Goal: Information Seeking & Learning: Check status

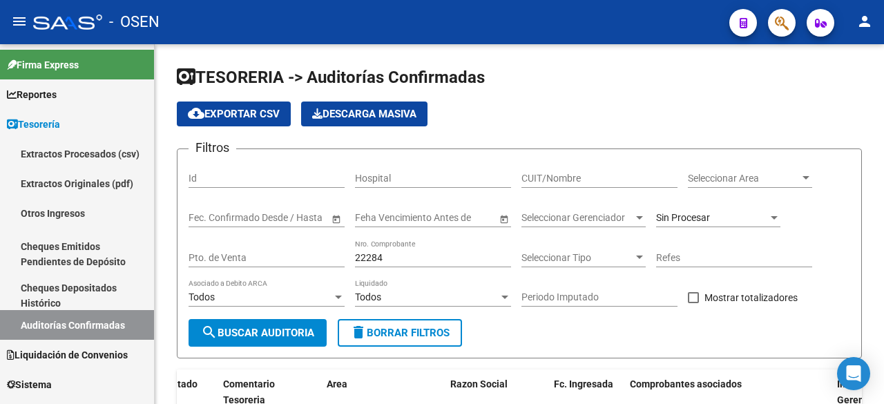
scroll to position [0, 204]
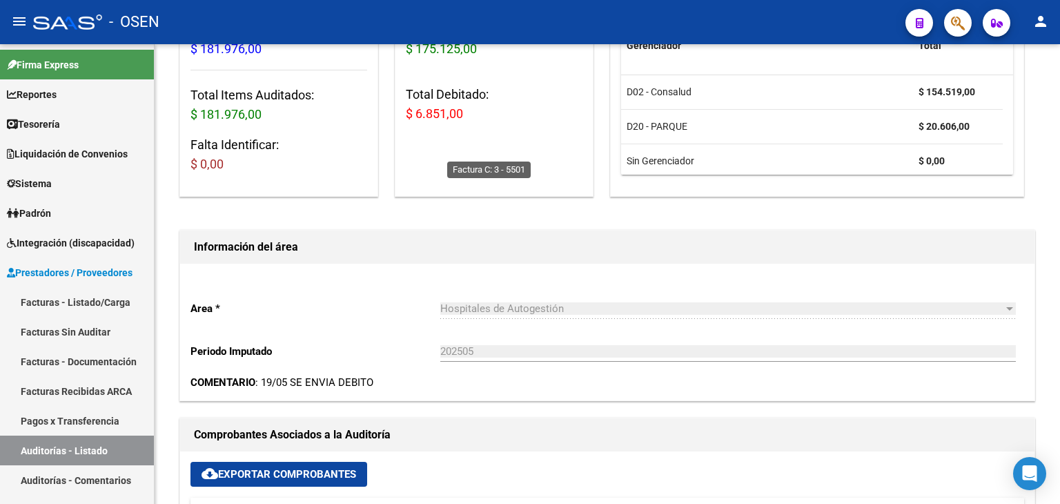
scroll to position [230, 0]
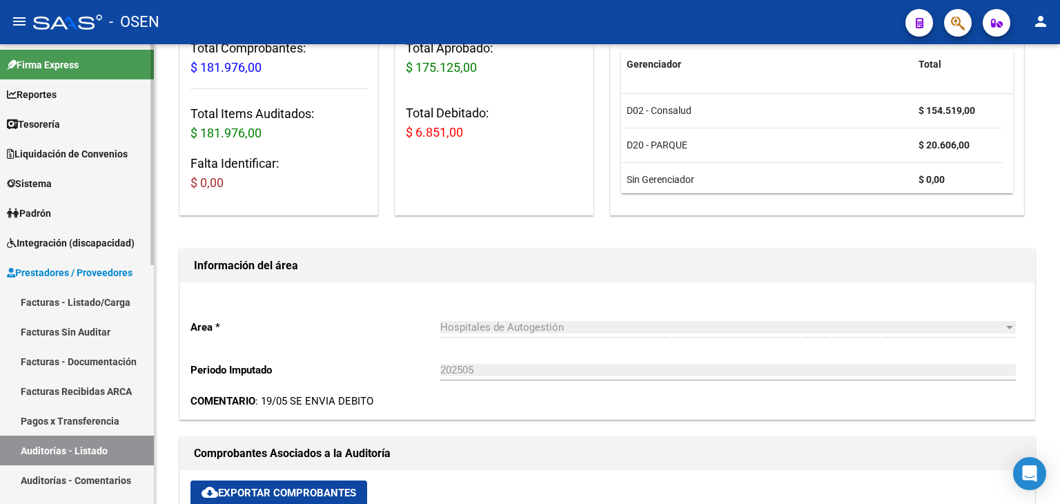
click at [60, 117] on span "Tesorería" at bounding box center [33, 124] width 53 height 15
click at [68, 123] on link "Tesorería" at bounding box center [77, 124] width 154 height 30
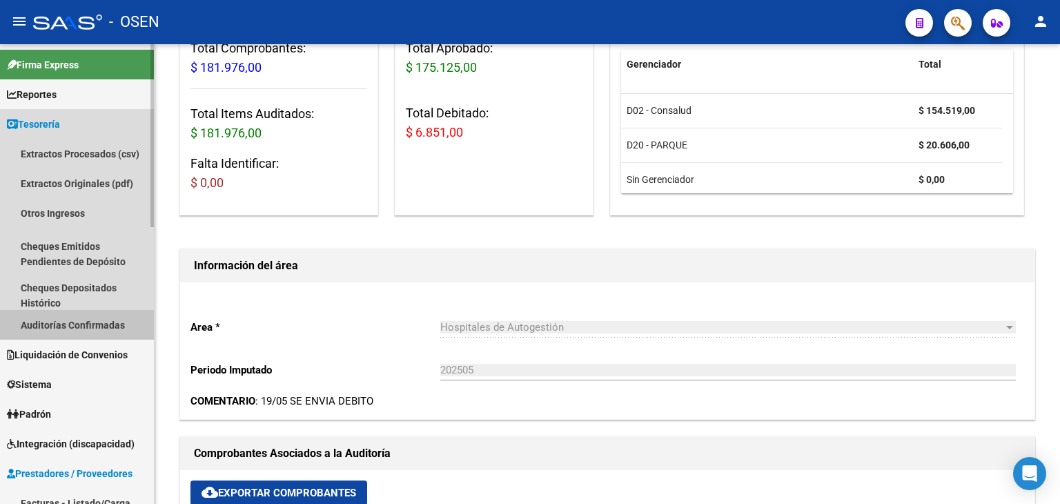
click at [63, 329] on link "Auditorías Confirmadas" at bounding box center [77, 325] width 154 height 30
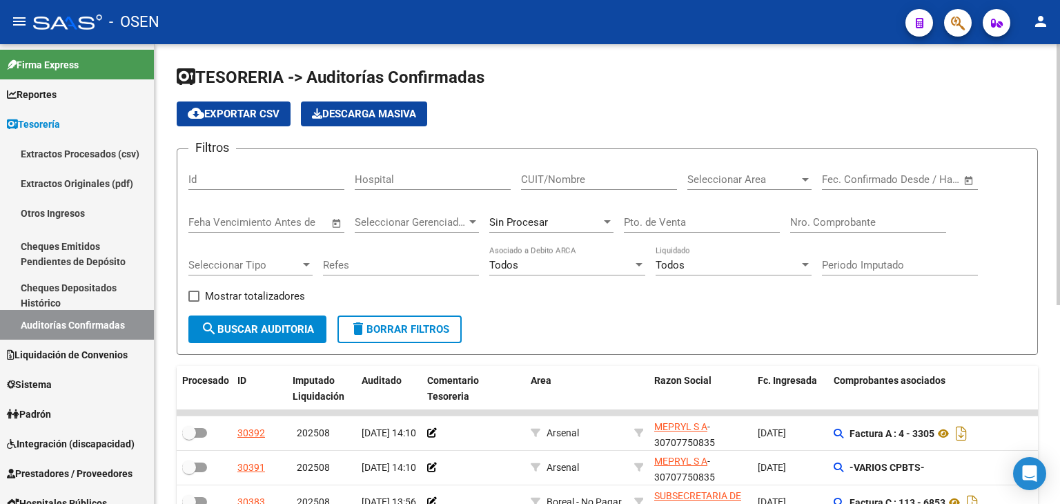
click at [856, 217] on input "Nro. Comprobante" at bounding box center [868, 222] width 156 height 12
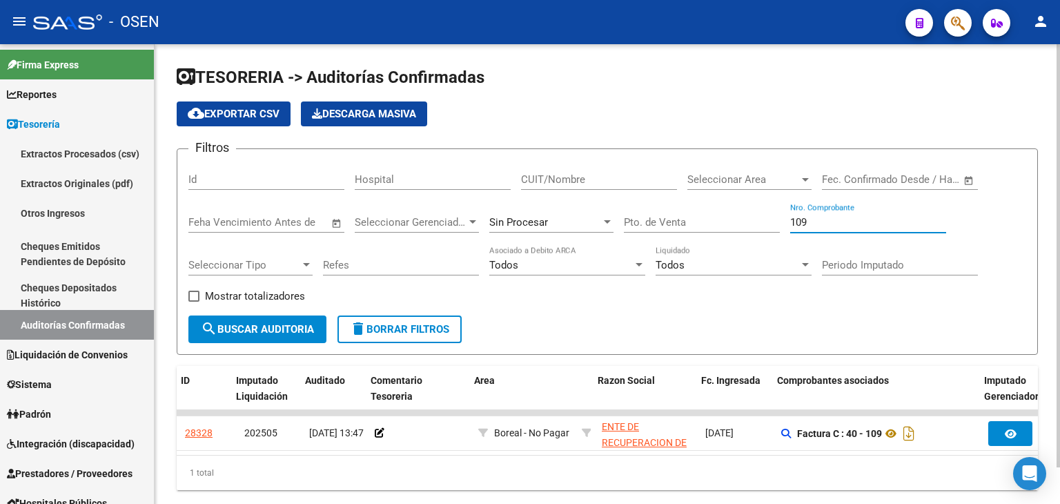
scroll to position [0, 57]
type input "109"
click at [562, 227] on div "Sin Procesar" at bounding box center [551, 218] width 124 height 30
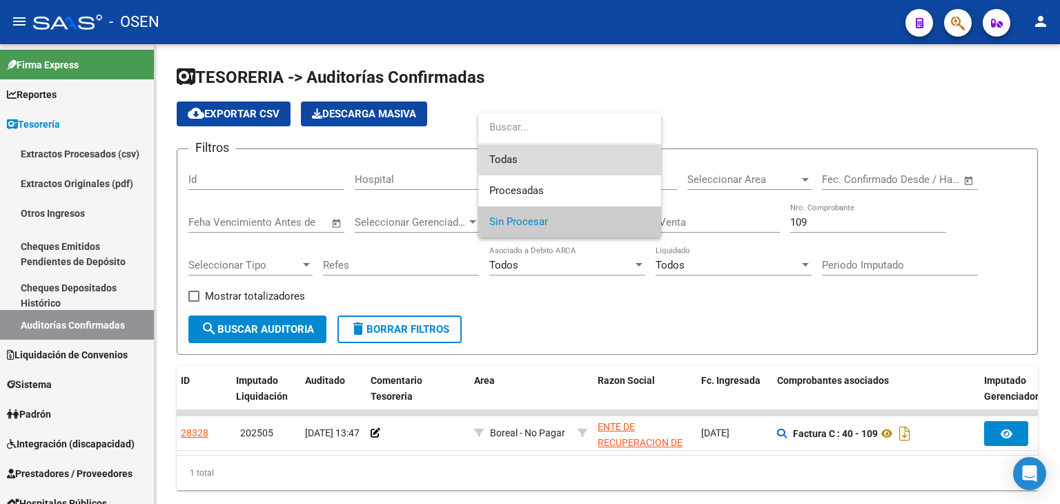
click at [572, 164] on span "Todas" at bounding box center [569, 159] width 161 height 31
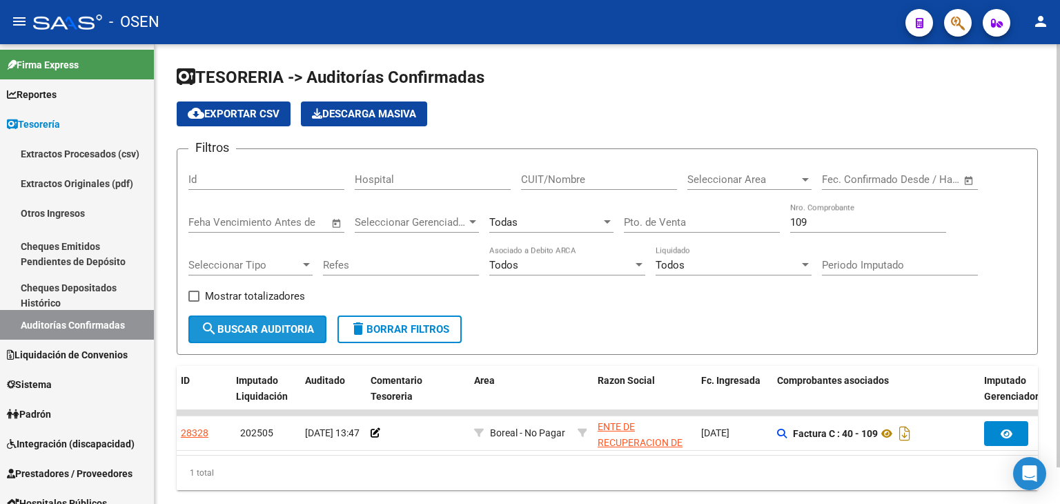
click at [307, 331] on span "search Buscar Auditoria" at bounding box center [257, 329] width 113 height 12
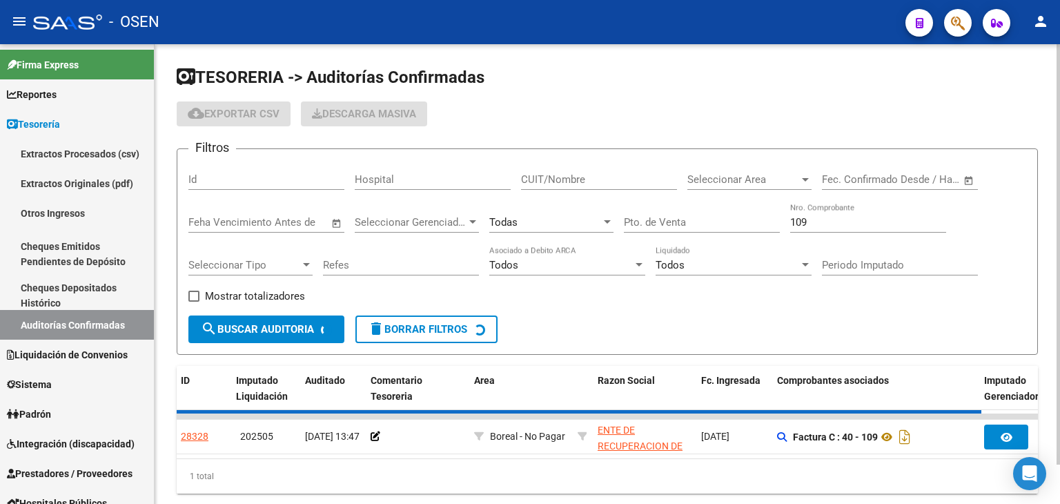
checkbox input "true"
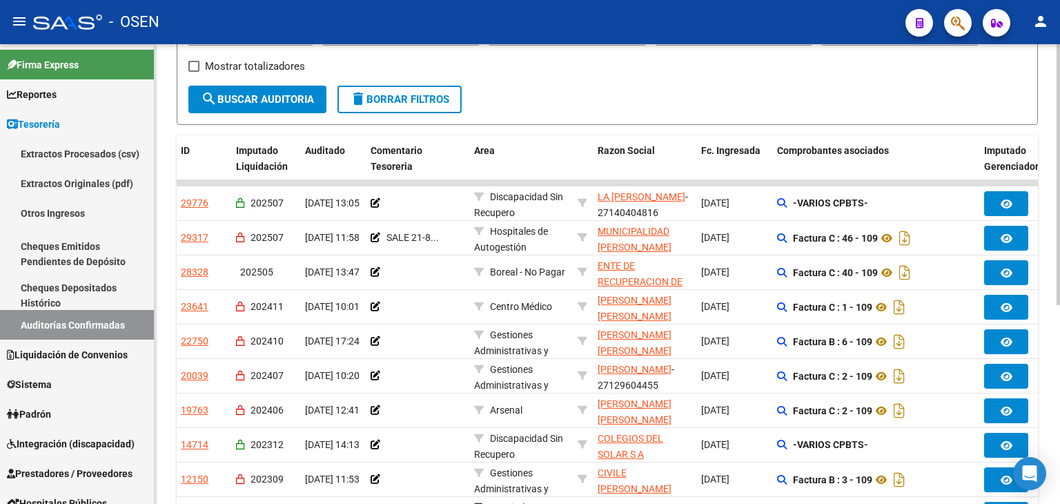
scroll to position [0, 0]
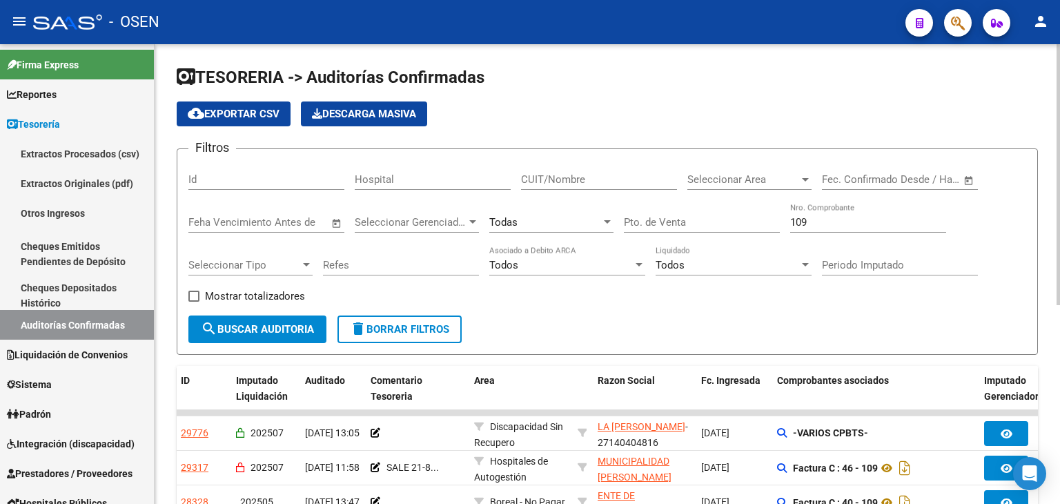
drag, startPoint x: 682, startPoint y: 217, endPoint x: 675, endPoint y: 219, distance: 7.7
click at [682, 219] on input "Pto. de Venta" at bounding box center [702, 222] width 156 height 12
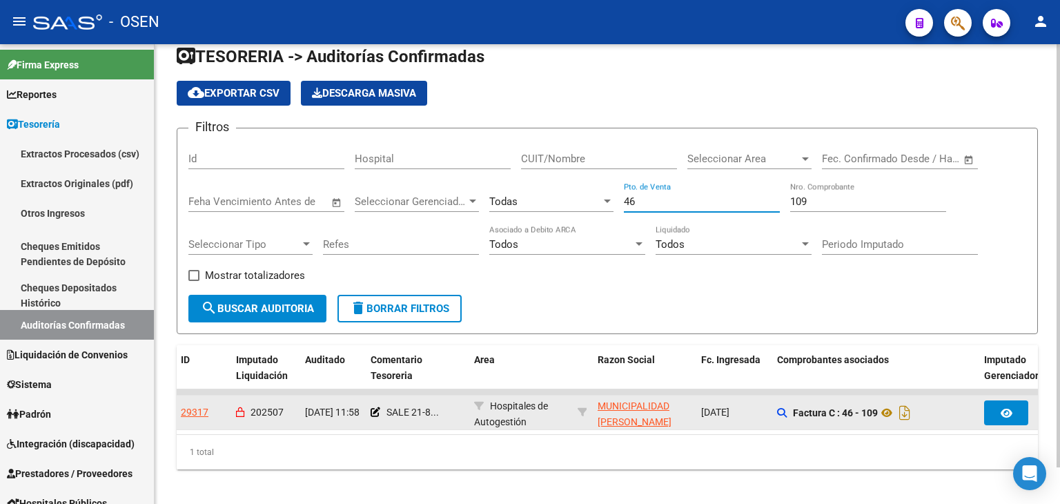
scroll to position [39, 0]
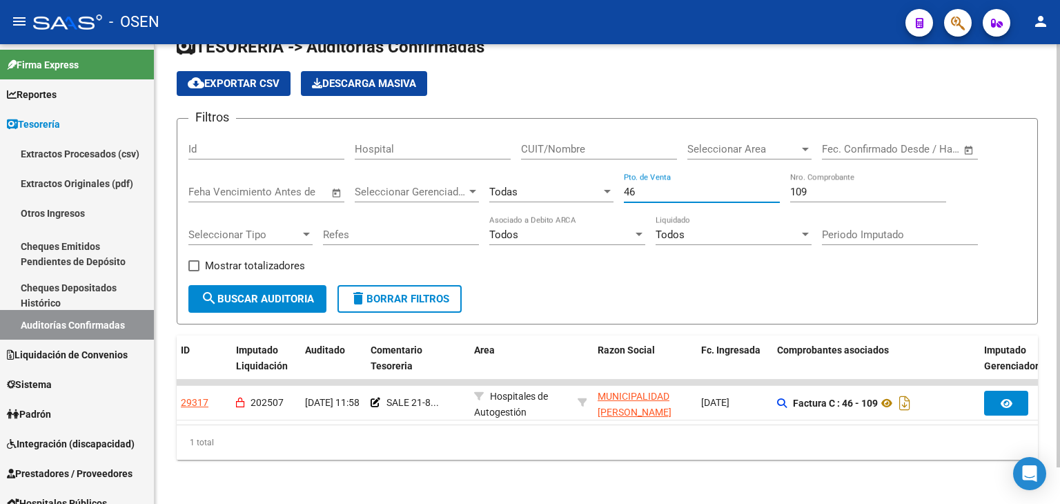
type input "46"
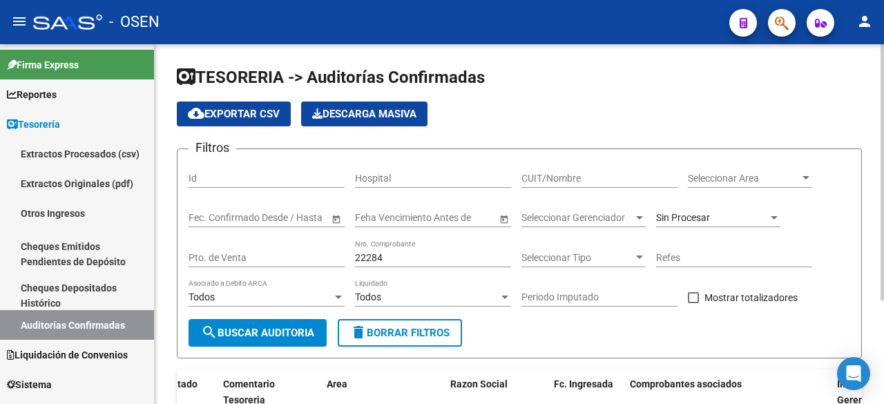
scroll to position [0, 204]
drag, startPoint x: 424, startPoint y: 255, endPoint x: 332, endPoint y: 257, distance: 91.8
click at [332, 257] on div "Filtros Id Hospital CUIT/Nombre Seleccionar Area Seleccionar Area Start date – …" at bounding box center [518, 239] width 661 height 159
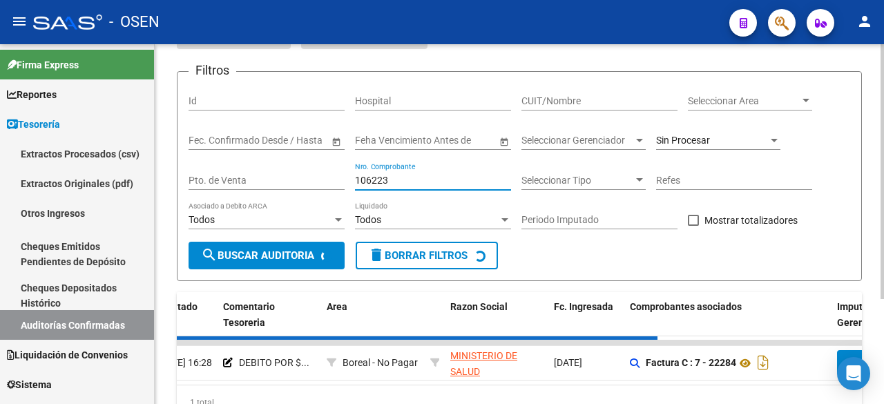
scroll to position [145, 0]
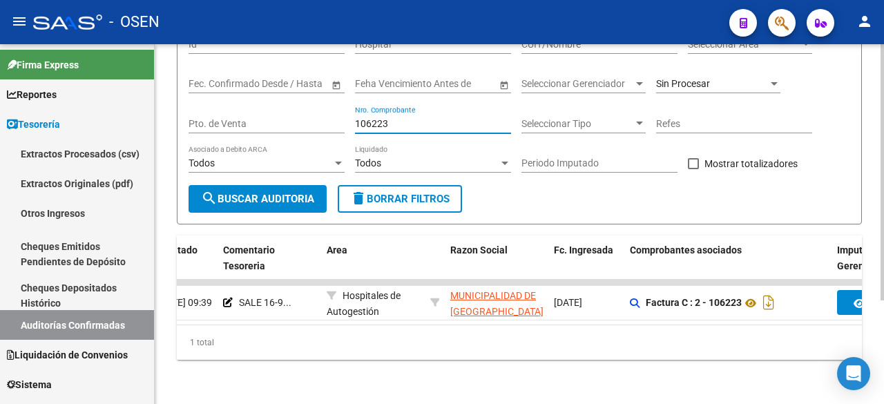
click at [425, 118] on input "106223" at bounding box center [433, 124] width 156 height 12
drag, startPoint x: 407, startPoint y: 114, endPoint x: 221, endPoint y: 97, distance: 186.4
click at [221, 97] on div "Filtros Id Hospital CUIT/Nombre Seleccionar Area Seleccionar Area Start date – …" at bounding box center [518, 105] width 661 height 159
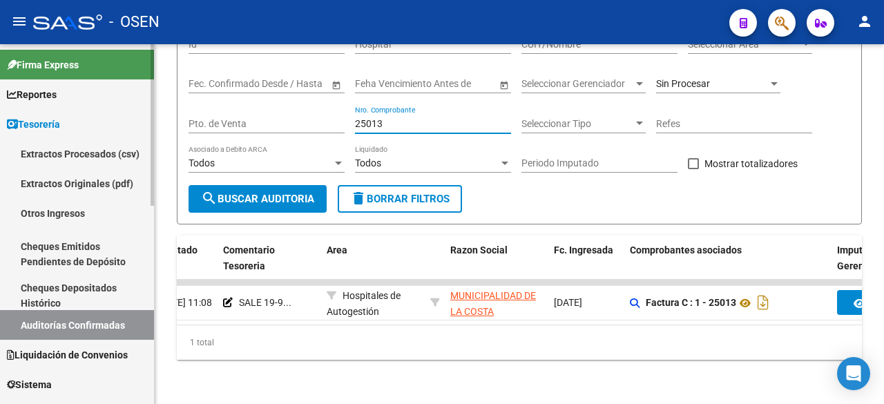
drag, startPoint x: 396, startPoint y: 115, endPoint x: 144, endPoint y: 86, distance: 253.7
click at [144, 86] on mat-sidenav-container "Firma Express Reportes Tablero de Control Ingresos Percibidos Análisis de todos…" at bounding box center [442, 224] width 884 height 360
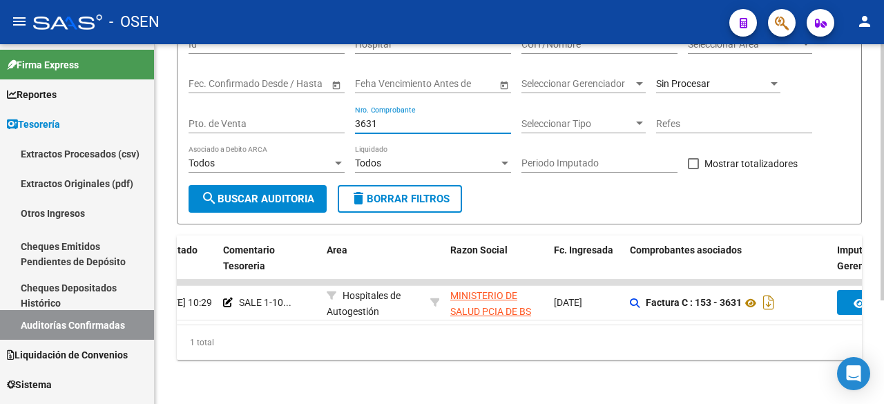
drag, startPoint x: 427, startPoint y: 115, endPoint x: 240, endPoint y: 99, distance: 187.8
click at [240, 99] on div "Filtros Id Hospital CUIT/Nombre Seleccionar Area Seleccionar Area Start date – …" at bounding box center [518, 105] width 661 height 159
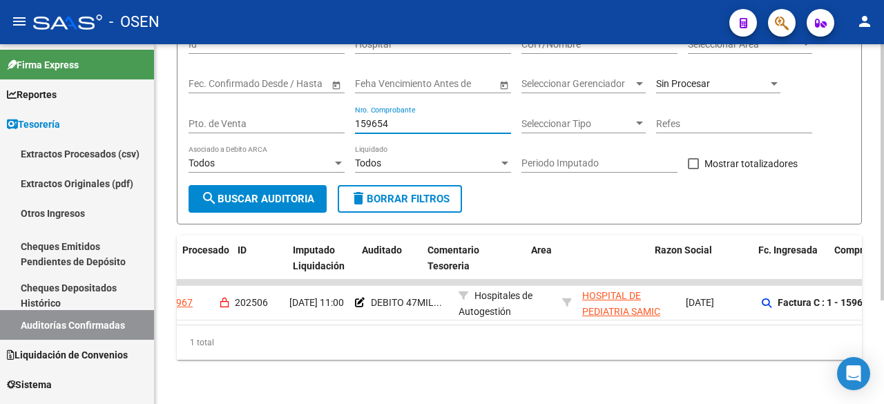
scroll to position [0, 0]
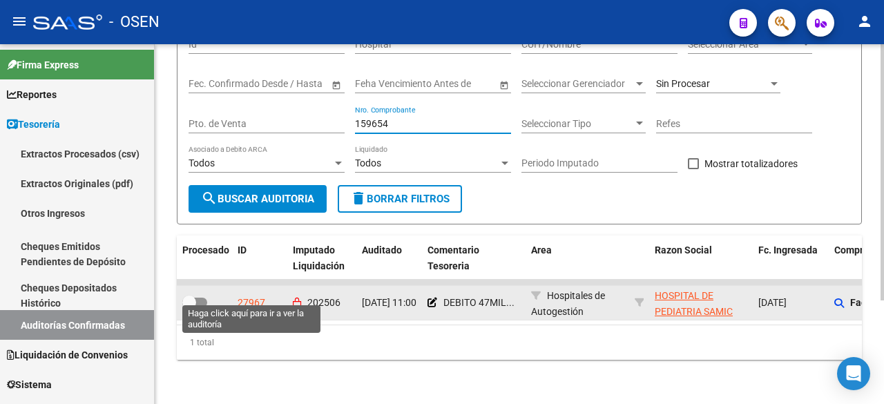
type input "159654"
click at [246, 295] on div "27967" at bounding box center [251, 303] width 28 height 16
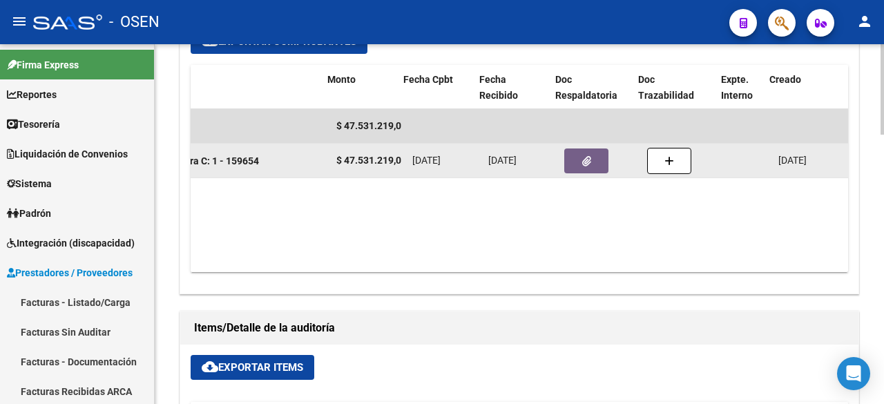
scroll to position [0, 292]
click at [589, 148] on button "button" at bounding box center [577, 160] width 44 height 25
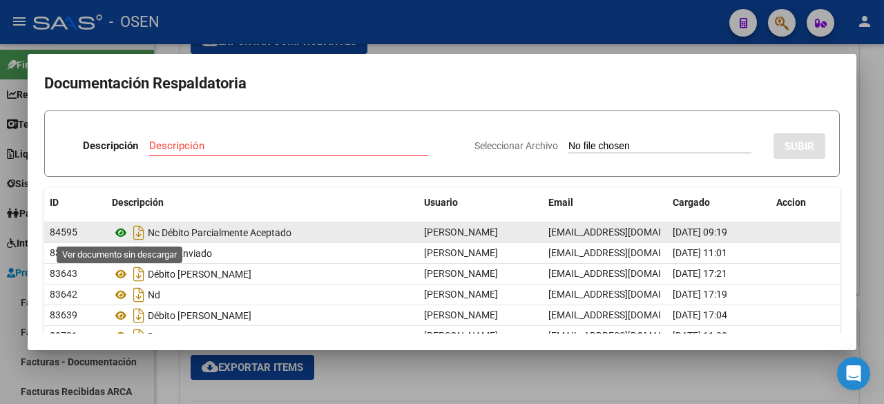
click at [124, 231] on icon at bounding box center [121, 232] width 18 height 17
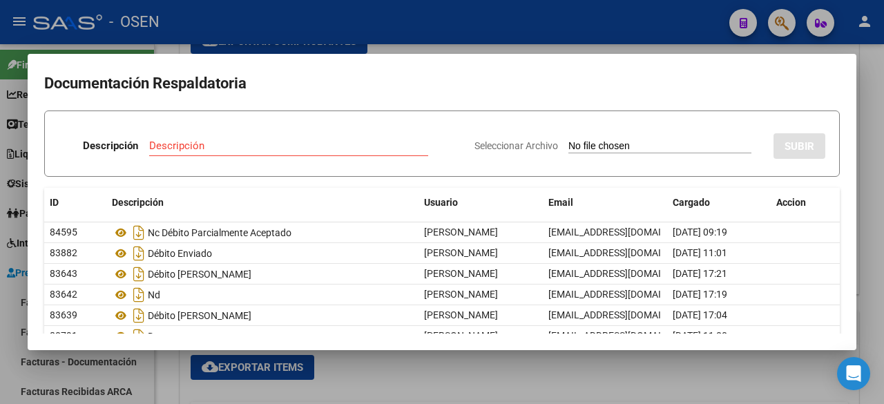
click at [585, 92] on h2 "Documentación Respaldatoria" at bounding box center [441, 83] width 795 height 26
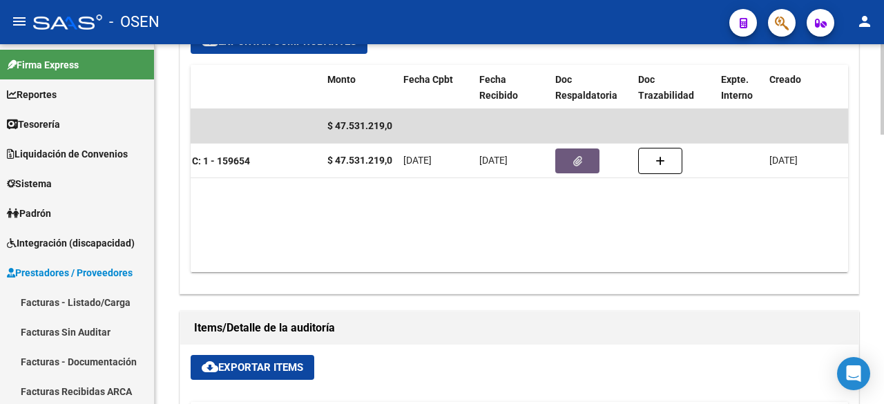
click at [484, 235] on datatable-body "$ 47.531.219,08 74923 HOSPITAL DE PEDIATRIA SAMIC "PROFESOR DR JUAN P GARRAHAN"…" at bounding box center [519, 190] width 657 height 163
